Goal: Task Accomplishment & Management: Manage account settings

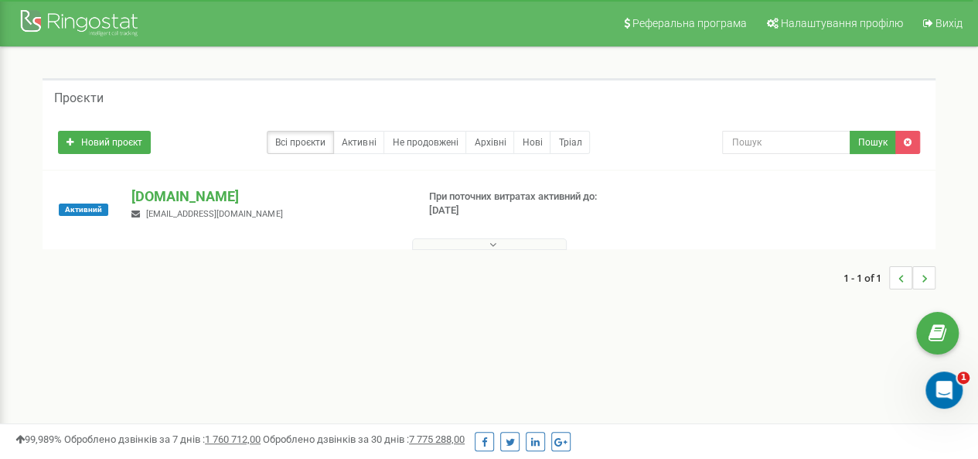
click at [497, 239] on button at bounding box center [489, 244] width 155 height 12
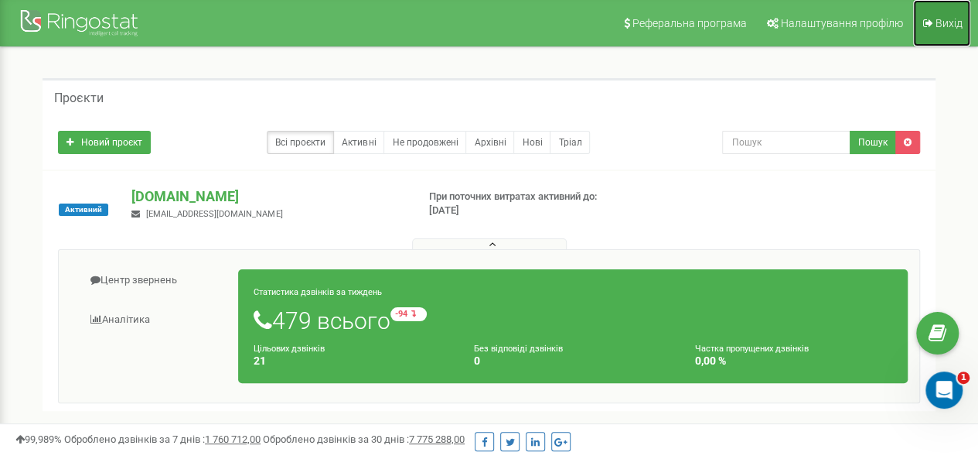
click at [942, 29] on span "Вихід" at bounding box center [949, 23] width 27 height 12
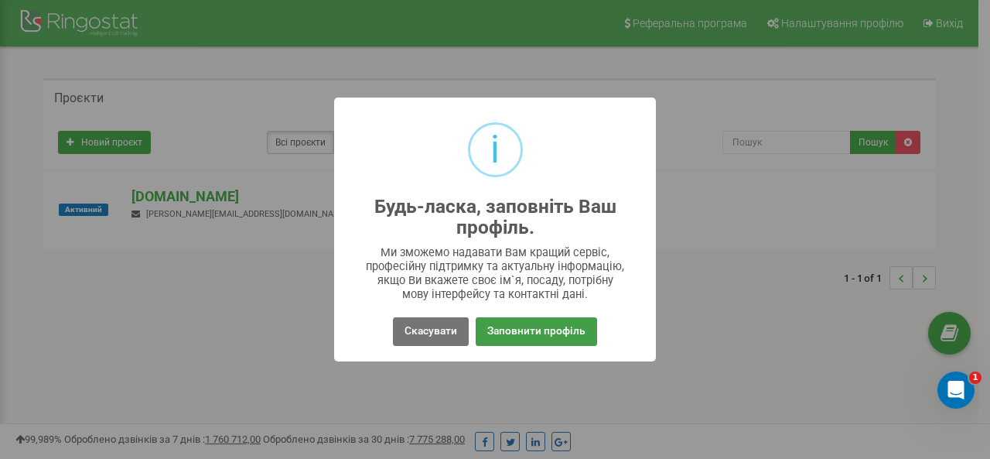
click at [566, 336] on button "Заповнити профіль" at bounding box center [536, 331] width 121 height 29
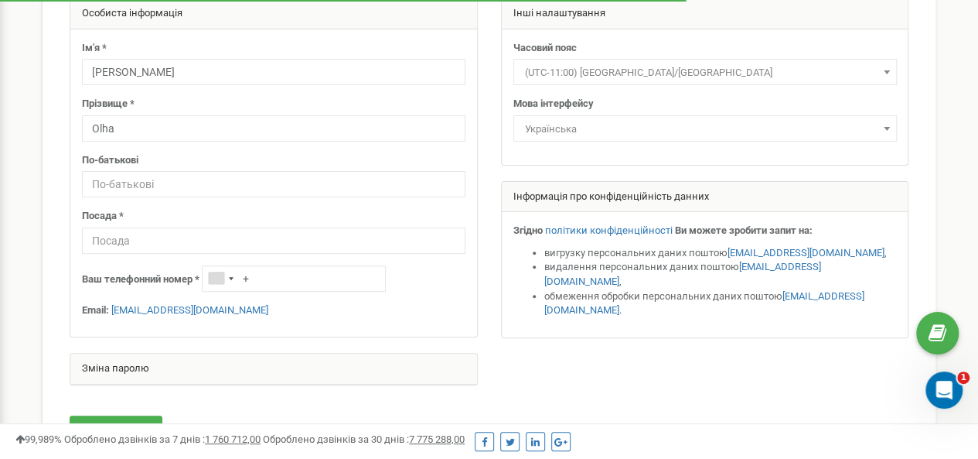
scroll to position [155, 0]
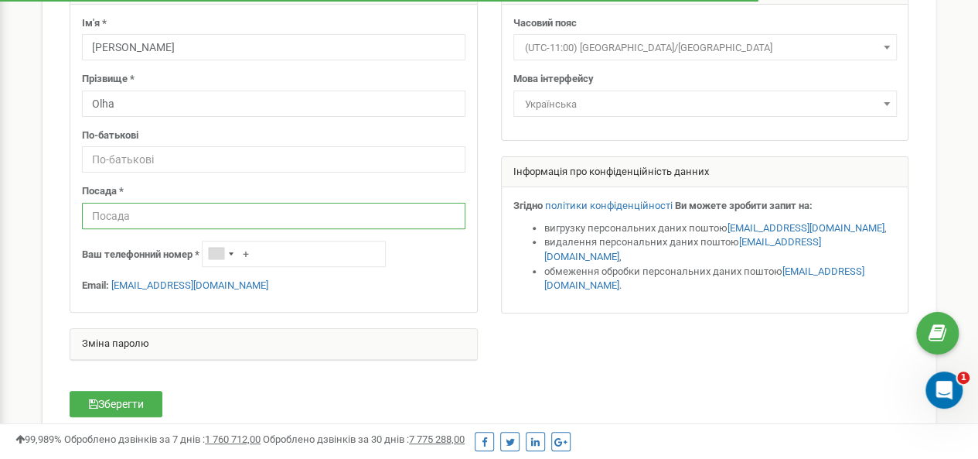
click at [322, 210] on input "text" at bounding box center [274, 216] width 384 height 26
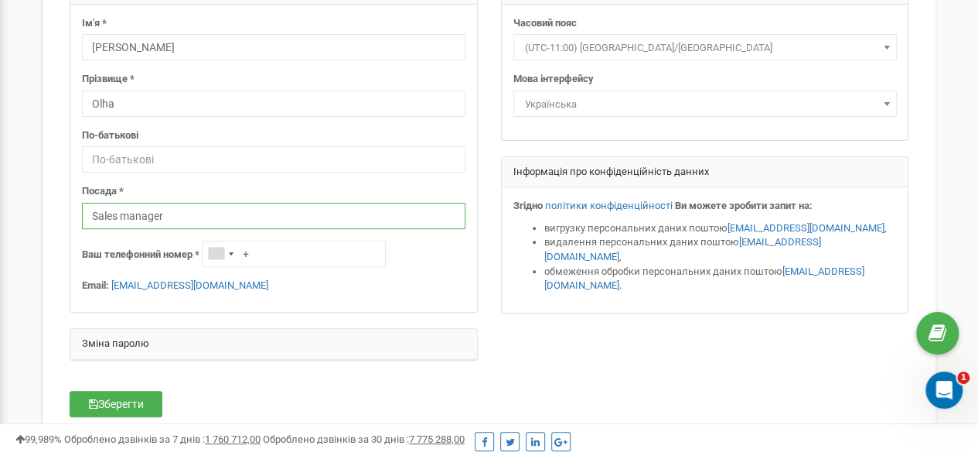
type input "Sales manager"
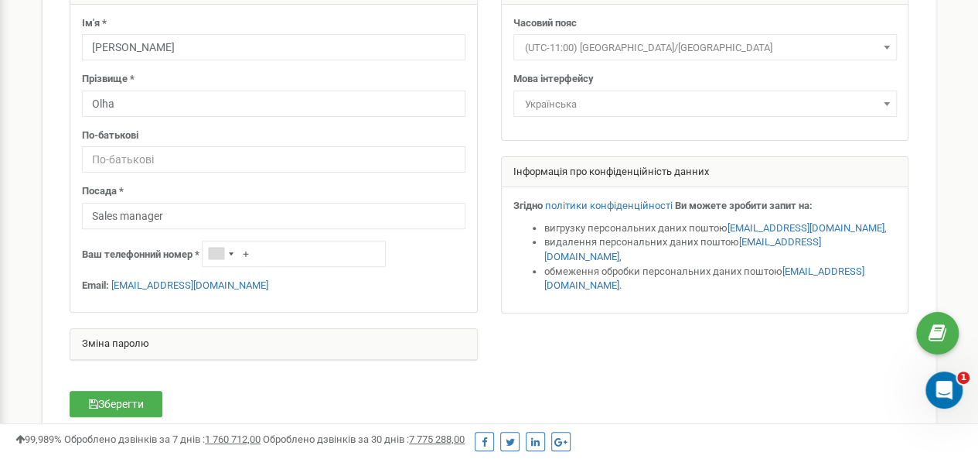
click at [544, 341] on div at bounding box center [489, 174] width 862 height 403
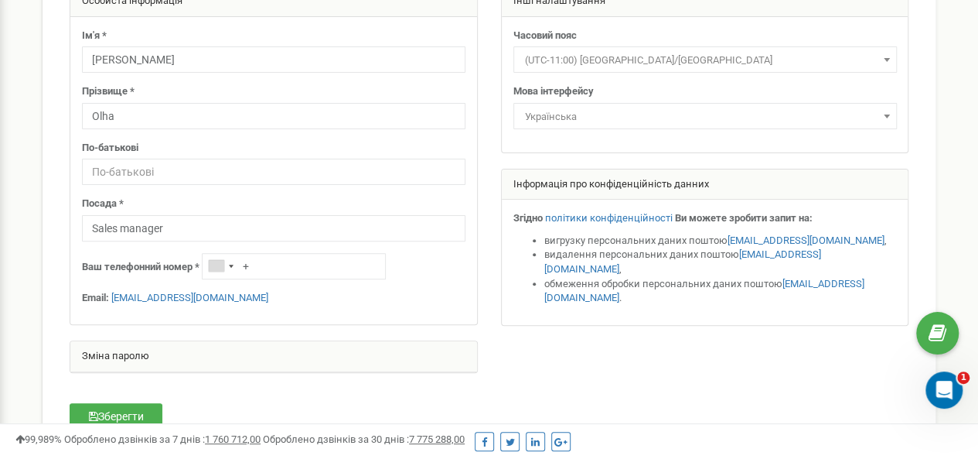
scroll to position [232, 0]
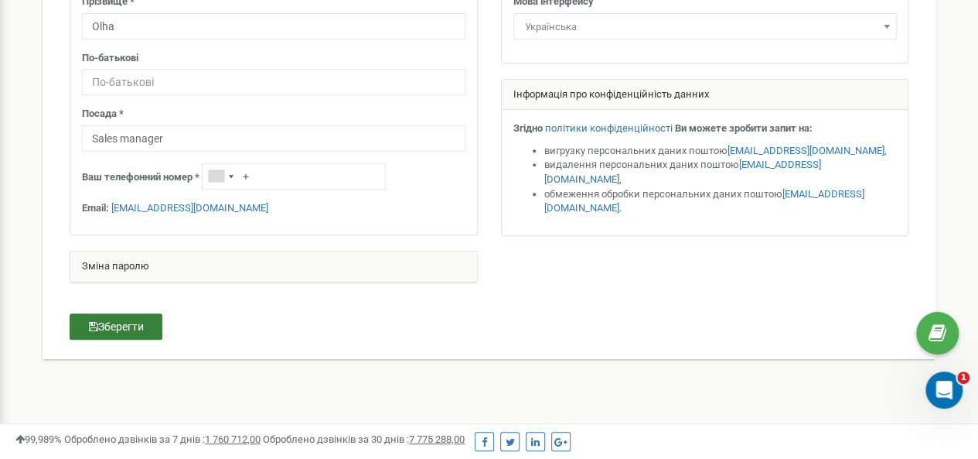
click at [127, 324] on button "Зберегти" at bounding box center [116, 326] width 93 height 26
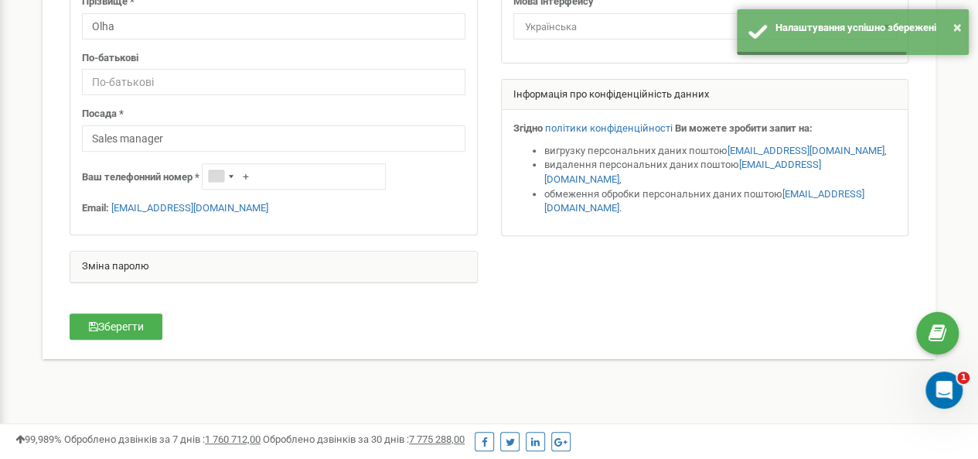
click at [235, 259] on div "Зміна паролю" at bounding box center [273, 266] width 407 height 31
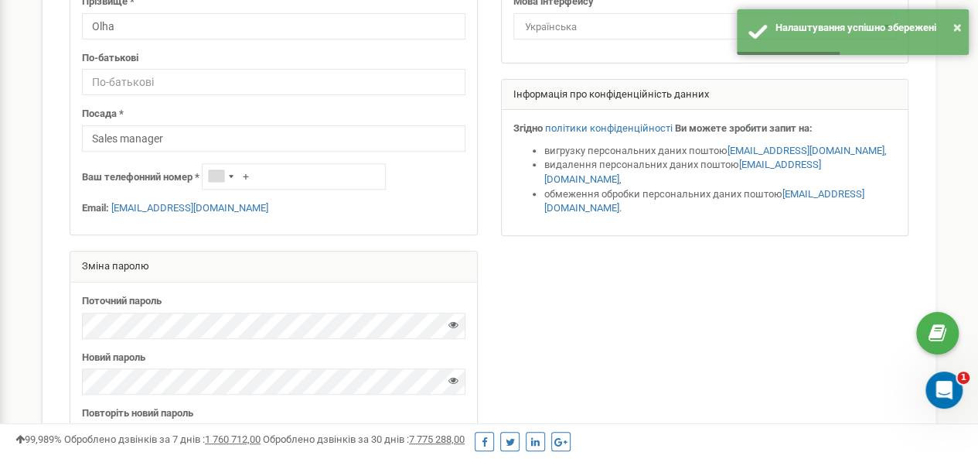
scroll to position [387, 0]
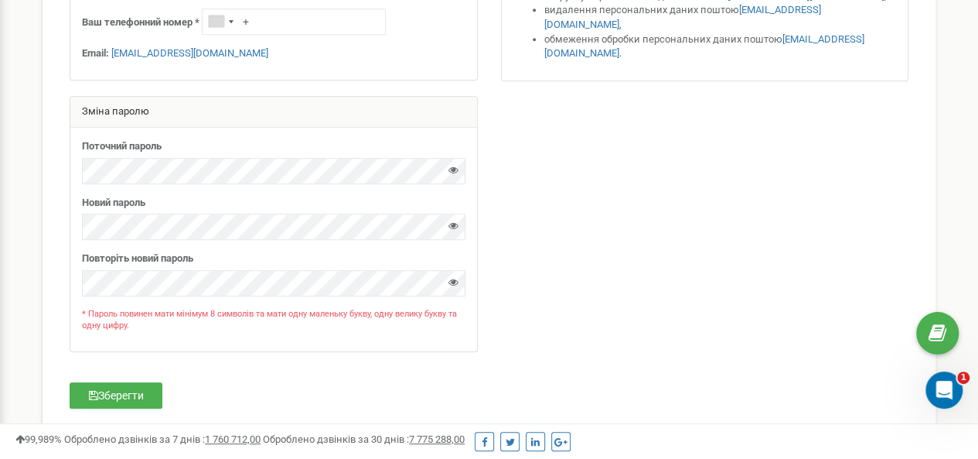
click at [453, 175] on div at bounding box center [454, 173] width 10 height 21
click at [451, 169] on icon at bounding box center [454, 170] width 10 height 10
click at [80, 166] on div "Поточний пароль [GEOGRAPHIC_DATA]" at bounding box center [273, 240] width 407 height 224
click at [44, 142] on div "Особиста інформація Ім'я * [PERSON_NAME] Прізвище * Olha По-батькові Посада * S…" at bounding box center [489, 78] width 893 height 699
click at [452, 225] on icon at bounding box center [454, 225] width 10 height 10
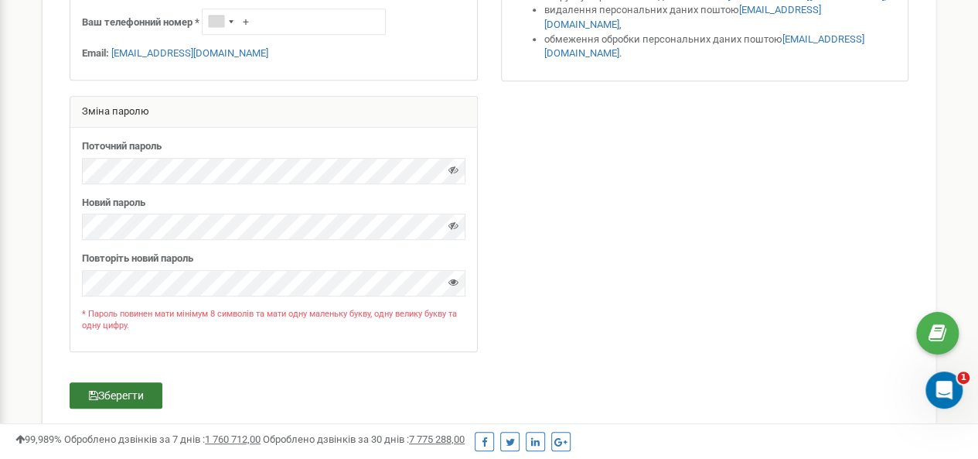
click at [116, 394] on button "Зберегти" at bounding box center [116, 395] width 93 height 26
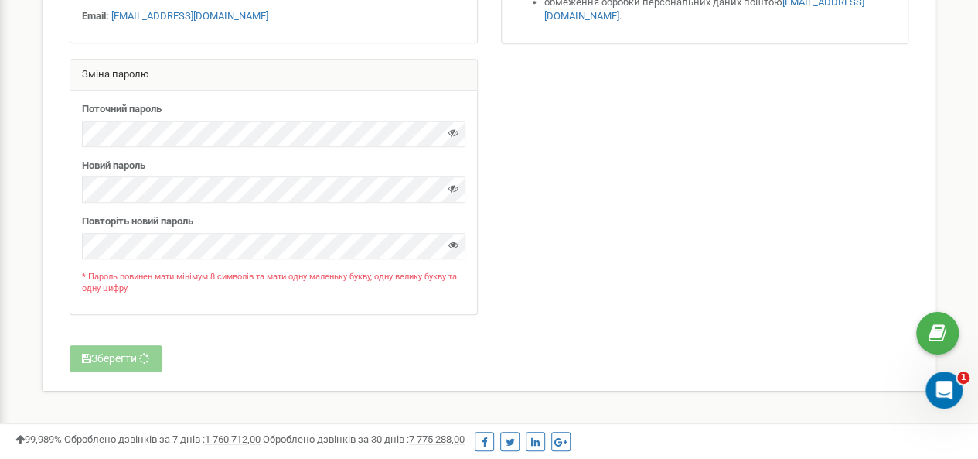
scroll to position [469, 0]
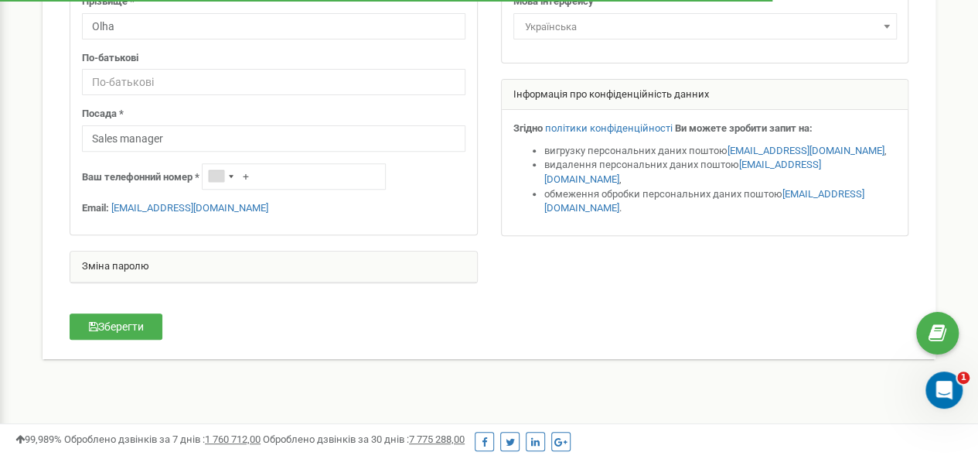
click at [226, 262] on div "Зміна паролю" at bounding box center [273, 266] width 407 height 31
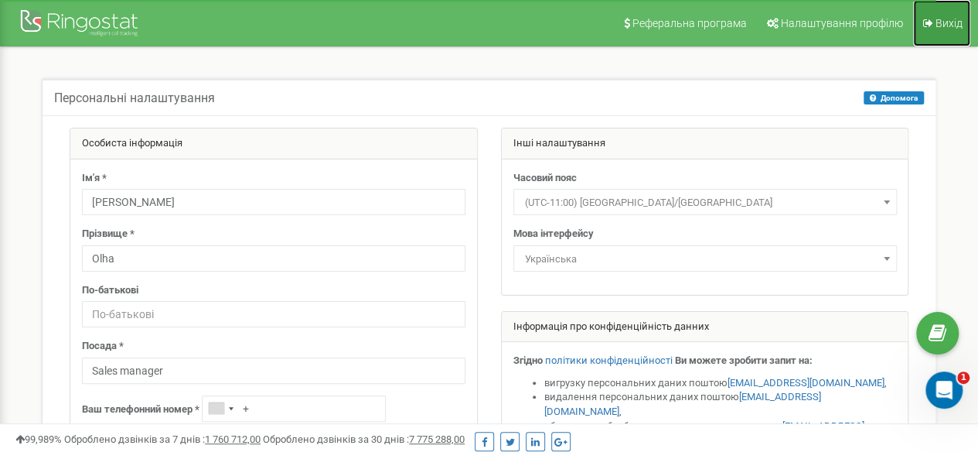
click at [958, 18] on span "Вихід" at bounding box center [949, 23] width 27 height 12
